Goal: Transaction & Acquisition: Purchase product/service

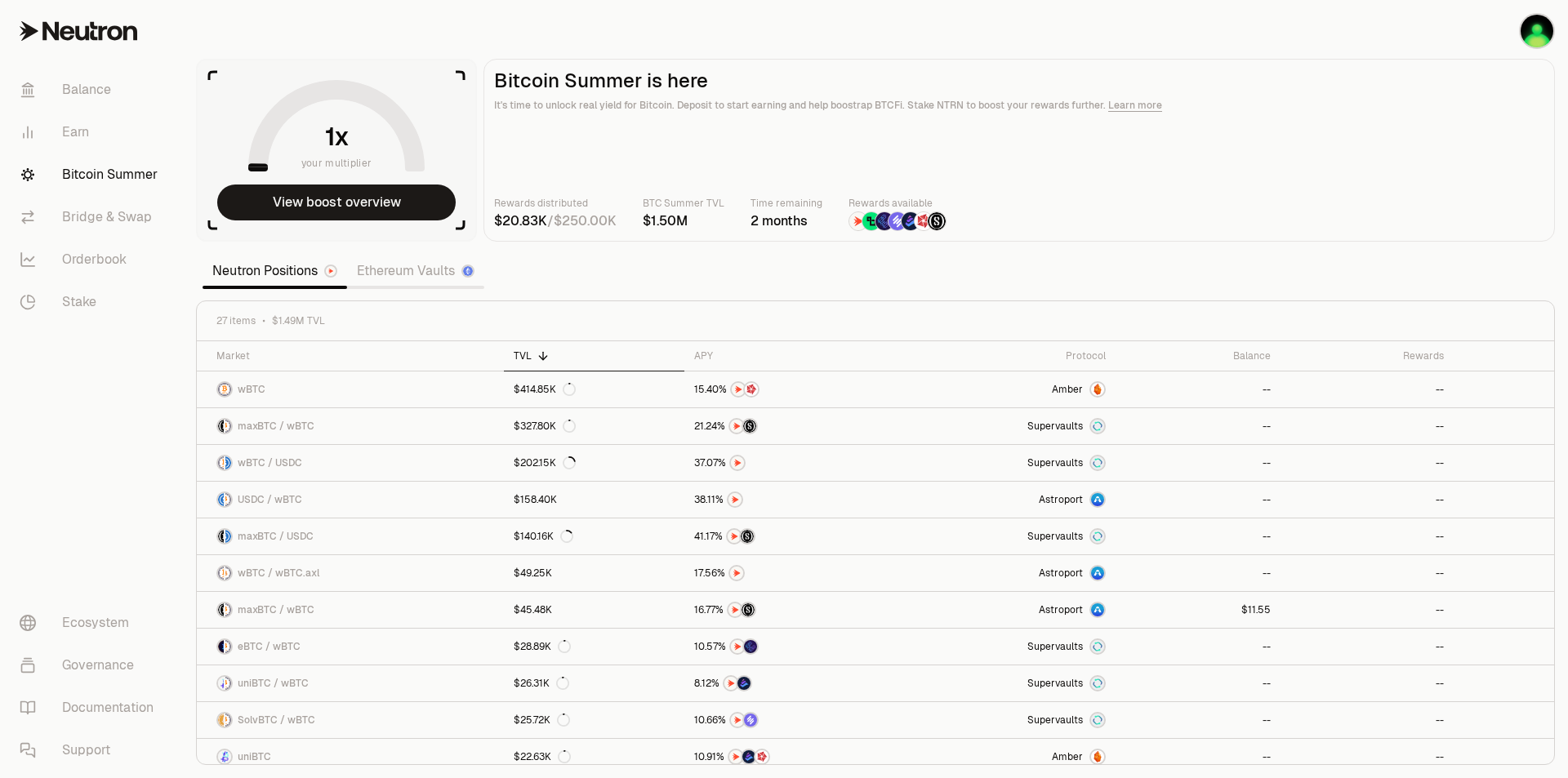
click at [104, 492] on nav "Balance Earn Bitcoin Summer Bridge & Swap Orderbook Stake Ecosystem Governance …" at bounding box center [91, 420] width 183 height 716
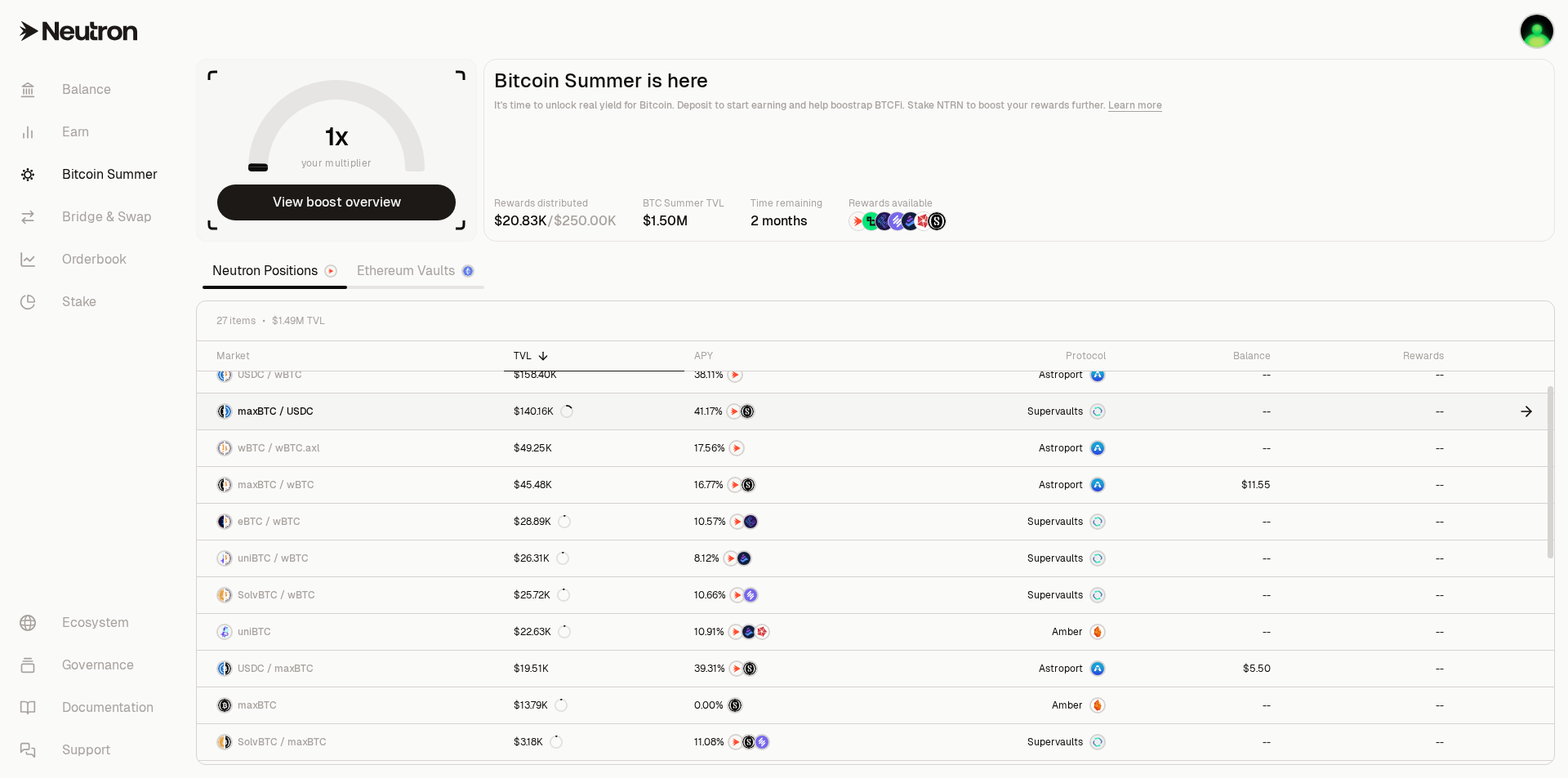
scroll to position [109, 0]
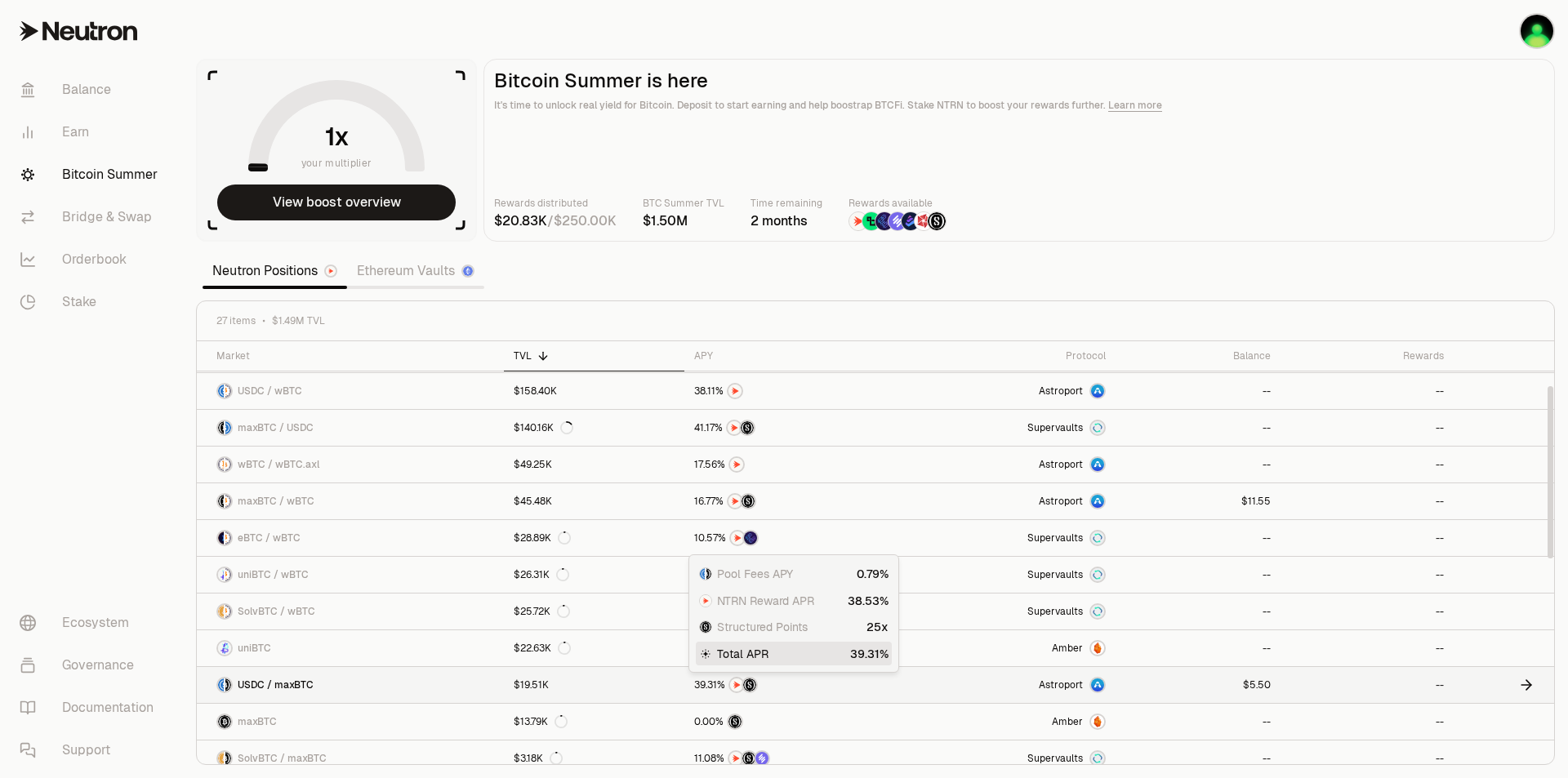
click at [874, 690] on div at bounding box center [793, 685] width 196 height 16
click at [1177, 689] on link at bounding box center [1198, 685] width 166 height 36
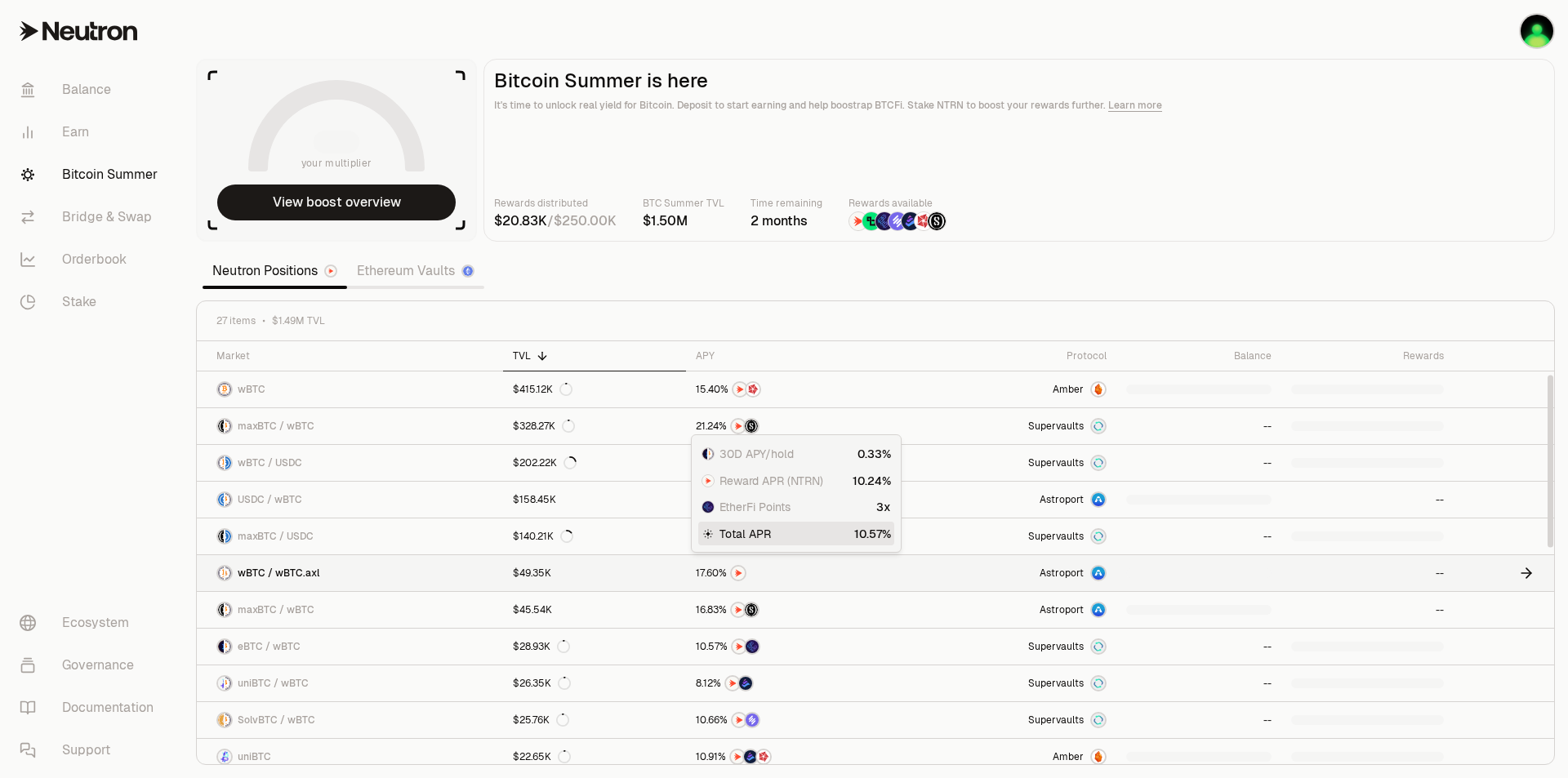
scroll to position [82, 0]
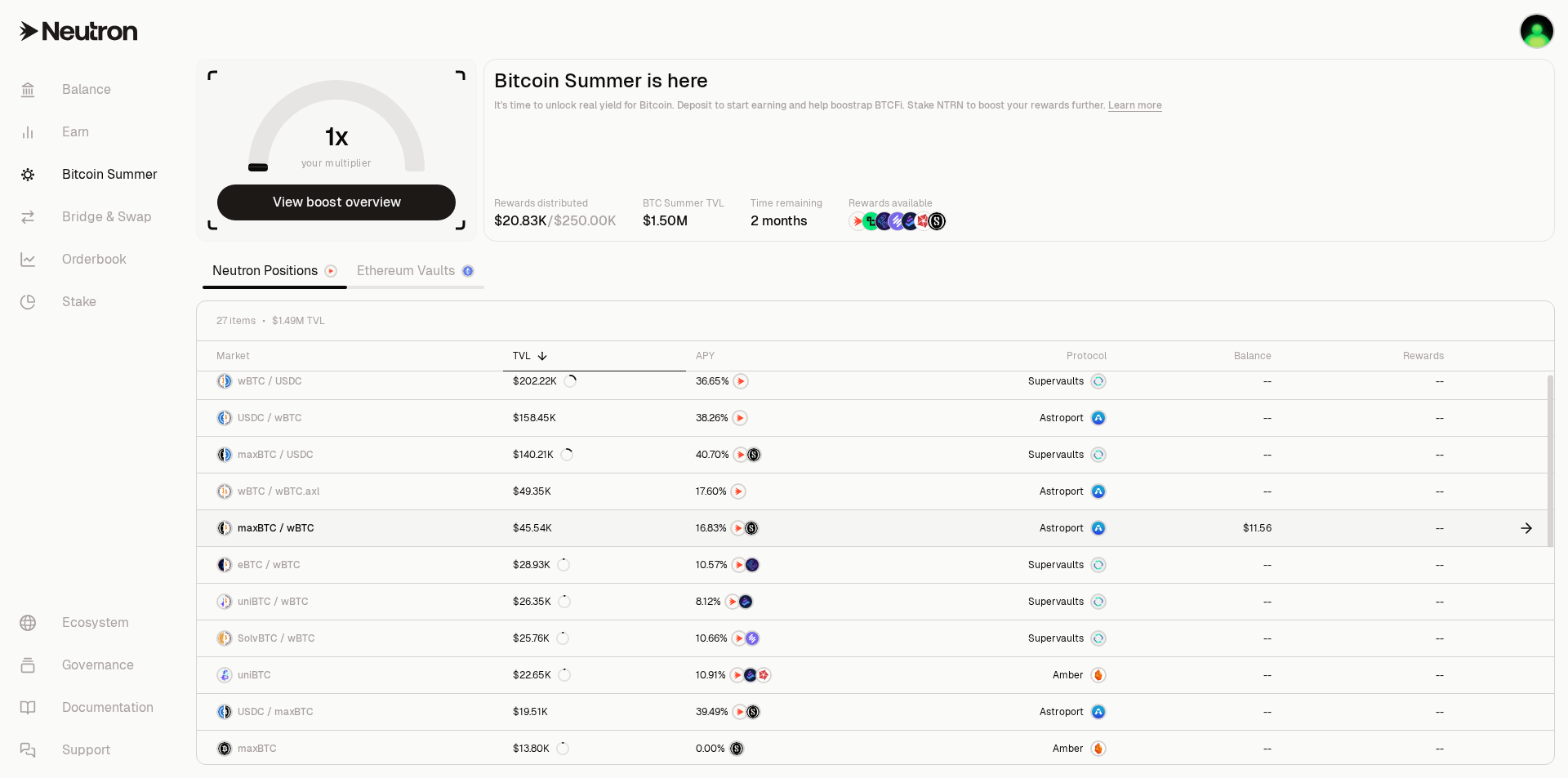
click at [920, 512] on link "Astroport" at bounding box center [1008, 528] width 215 height 36
